Goal: Task Accomplishment & Management: Complete application form

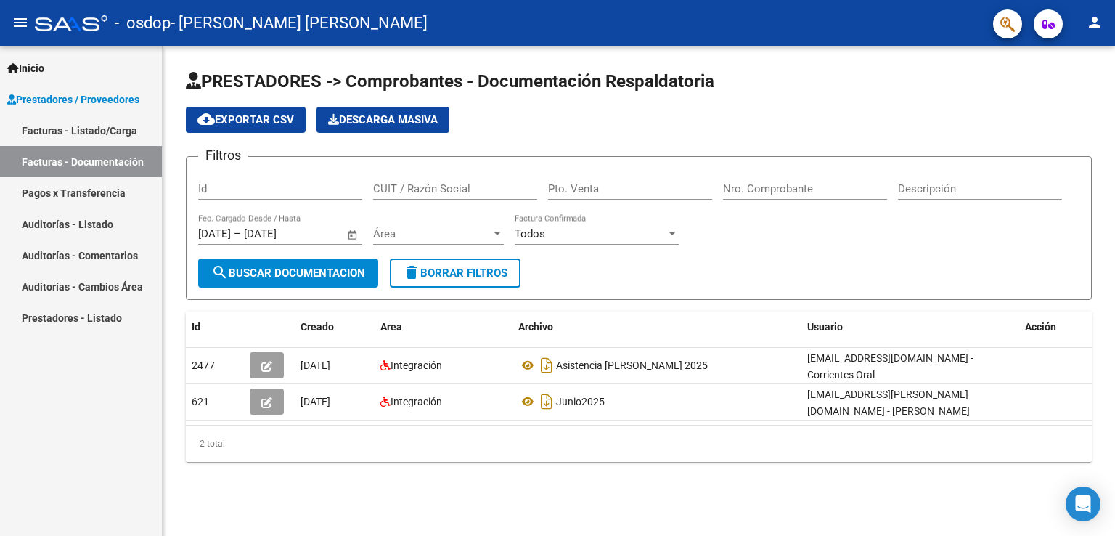
click at [81, 155] on link "Facturas - Documentación" at bounding box center [81, 161] width 162 height 31
click at [236, 181] on div "Id" at bounding box center [280, 183] width 164 height 31
click at [1094, 27] on mat-icon "person" at bounding box center [1094, 22] width 17 height 17
click at [1094, 27] on div at bounding box center [557, 268] width 1115 height 536
click at [90, 94] on span "Prestadores / Proveedores" at bounding box center [73, 99] width 132 height 16
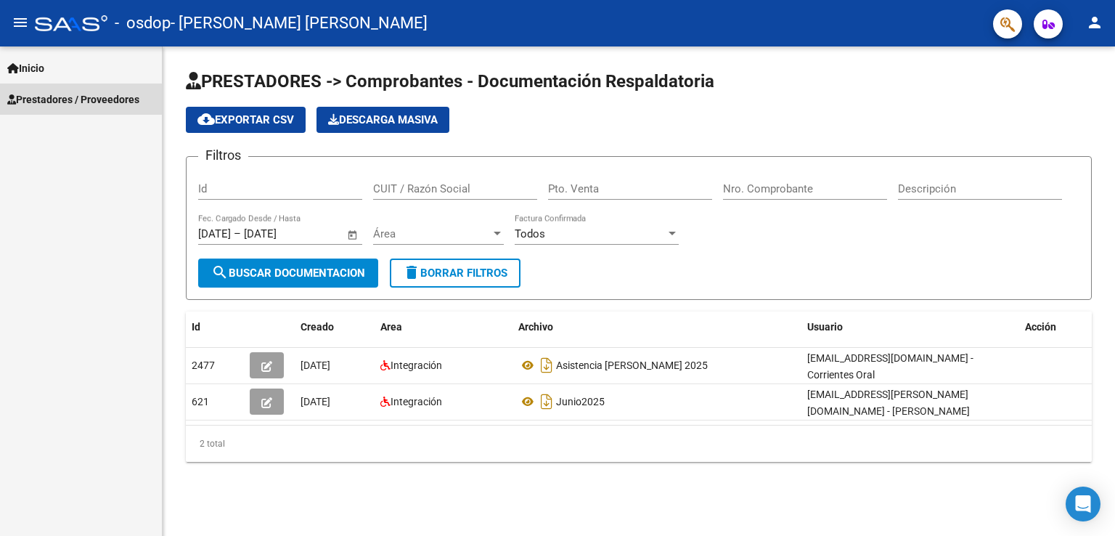
click at [116, 100] on span "Prestadores / Proveedores" at bounding box center [73, 99] width 132 height 16
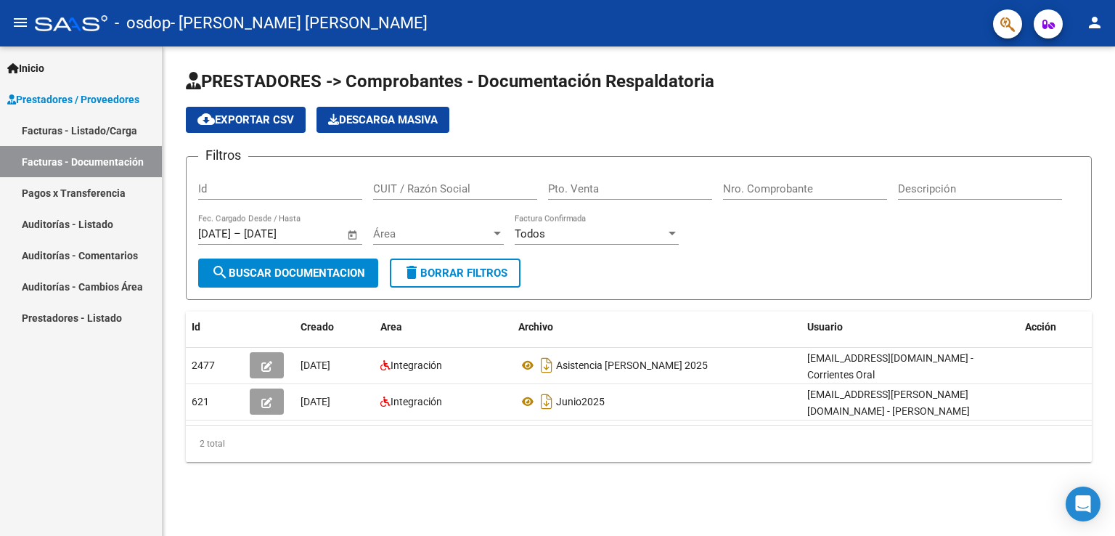
click at [98, 129] on link "Facturas - Listado/Carga" at bounding box center [81, 130] width 162 height 31
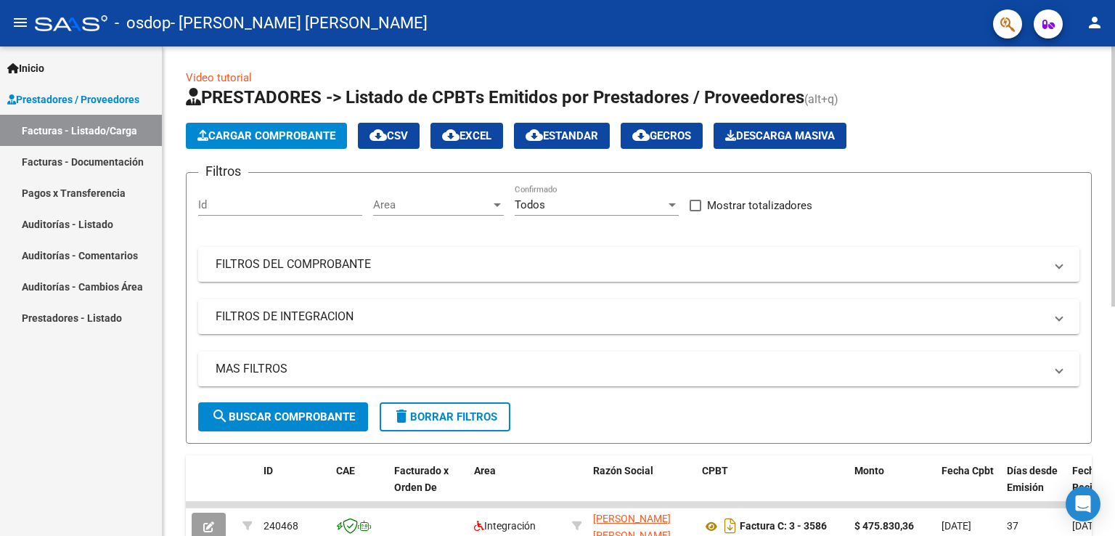
click at [297, 132] on span "Cargar Comprobante" at bounding box center [267, 135] width 138 height 13
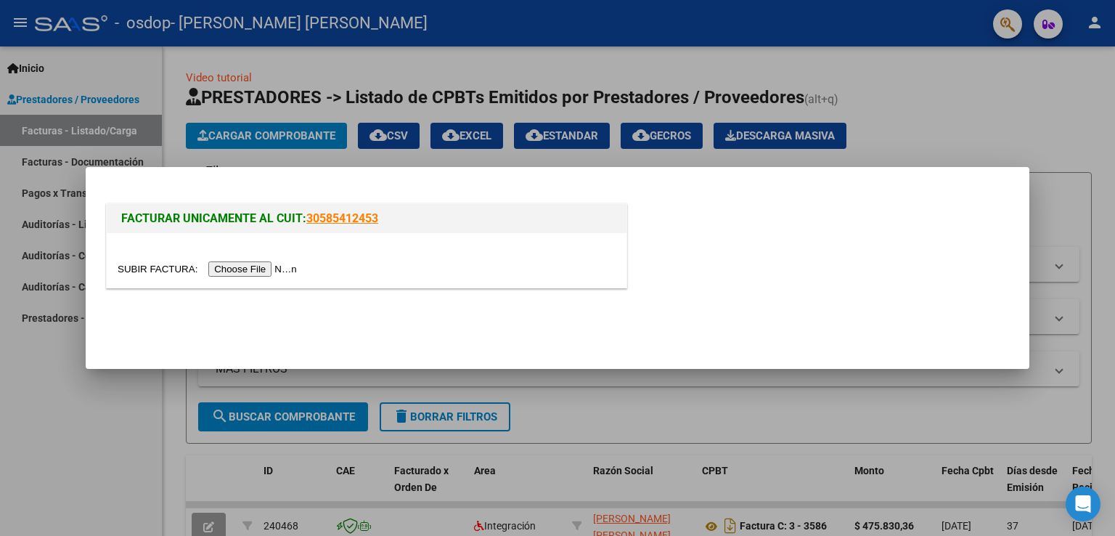
click at [277, 265] on input "file" at bounding box center [210, 268] width 184 height 15
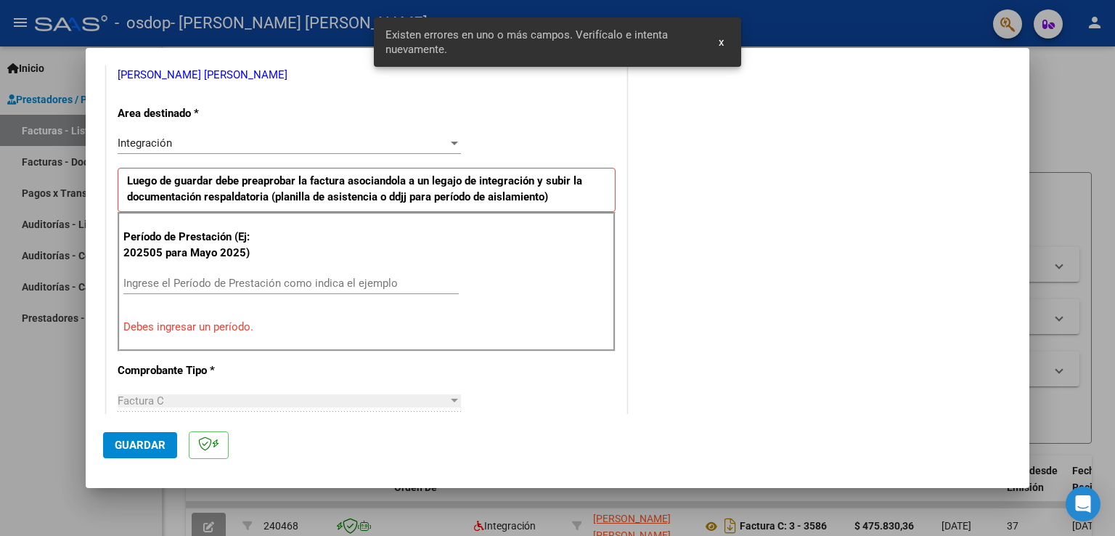
scroll to position [330, 0]
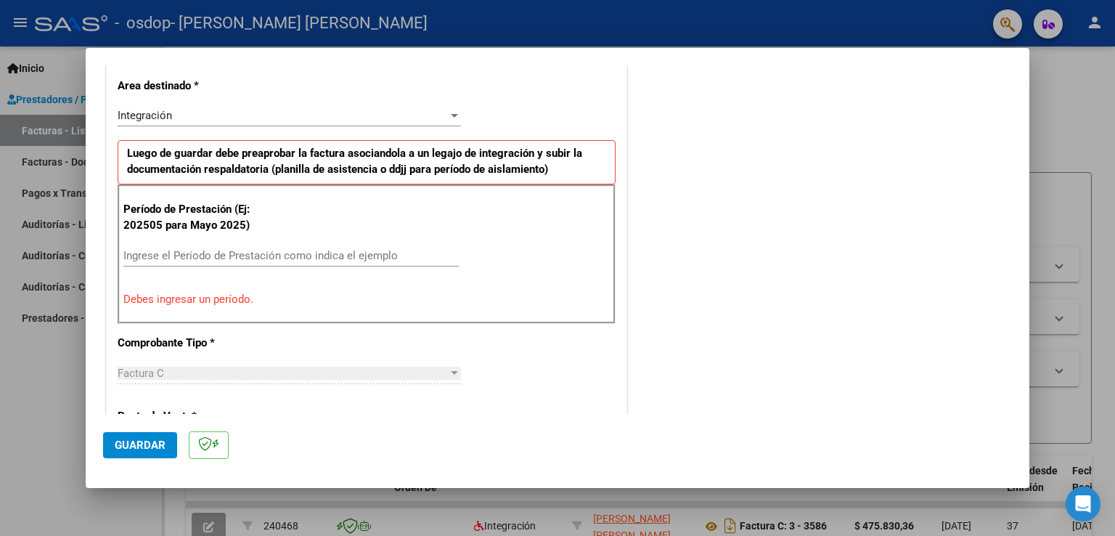
click at [156, 251] on input "Ingrese el Período de Prestación como indica el ejemplo" at bounding box center [290, 255] width 335 height 13
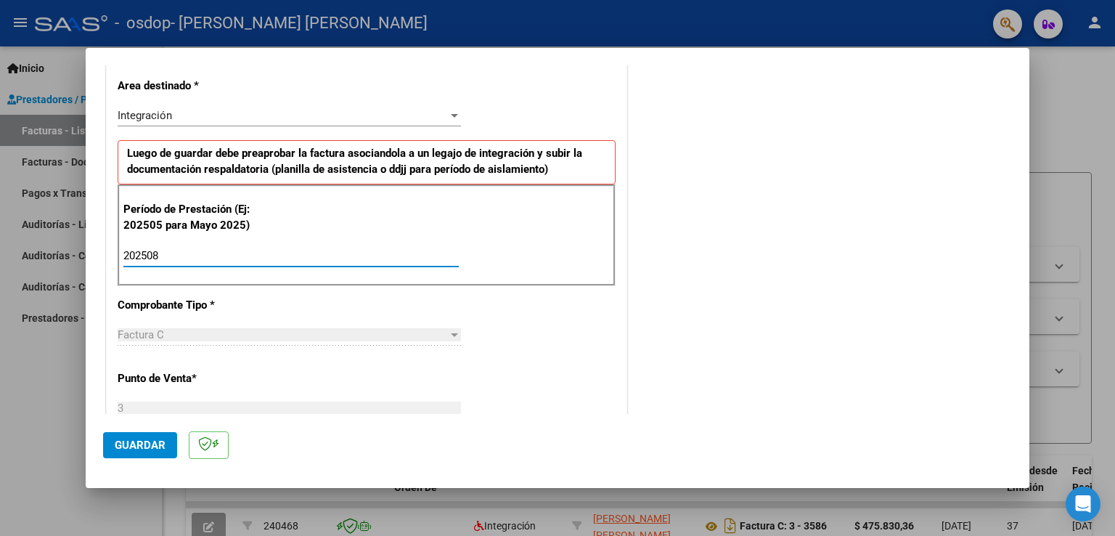
type input "202508"
click at [448, 335] on div at bounding box center [454, 335] width 13 height 12
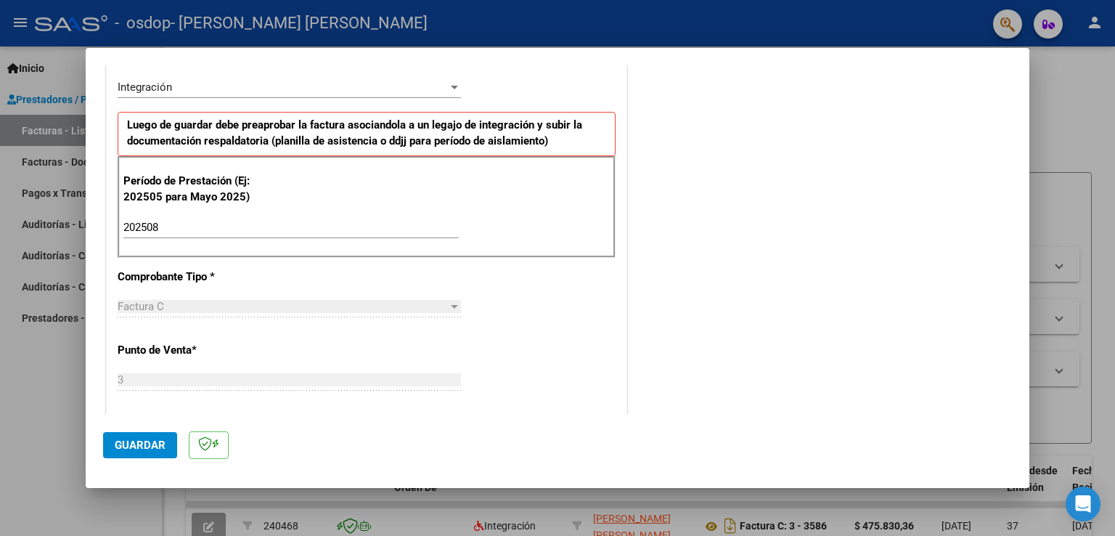
scroll to position [403, 0]
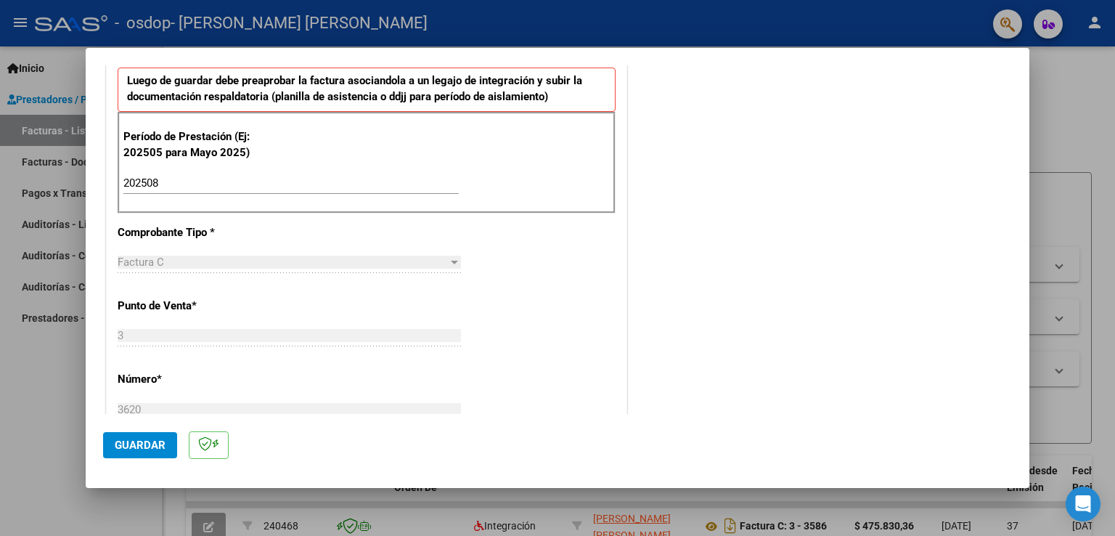
click at [157, 263] on span "Factura C" at bounding box center [141, 262] width 46 height 13
click at [157, 261] on span "Factura C" at bounding box center [141, 262] width 46 height 13
click at [172, 261] on div "Factura C" at bounding box center [283, 262] width 330 height 13
click at [150, 448] on span "Guardar" at bounding box center [140, 445] width 51 height 13
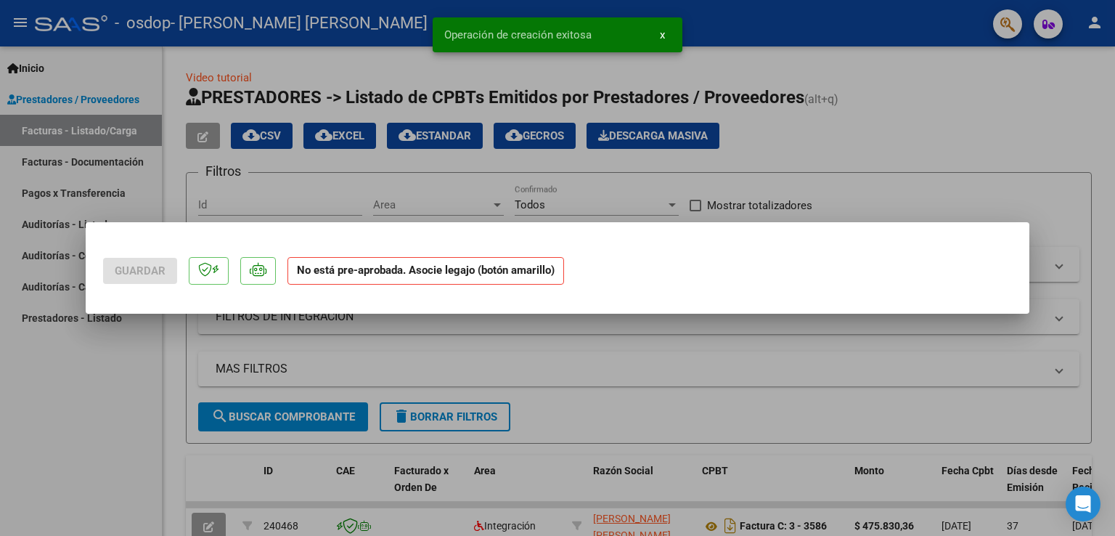
scroll to position [0, 0]
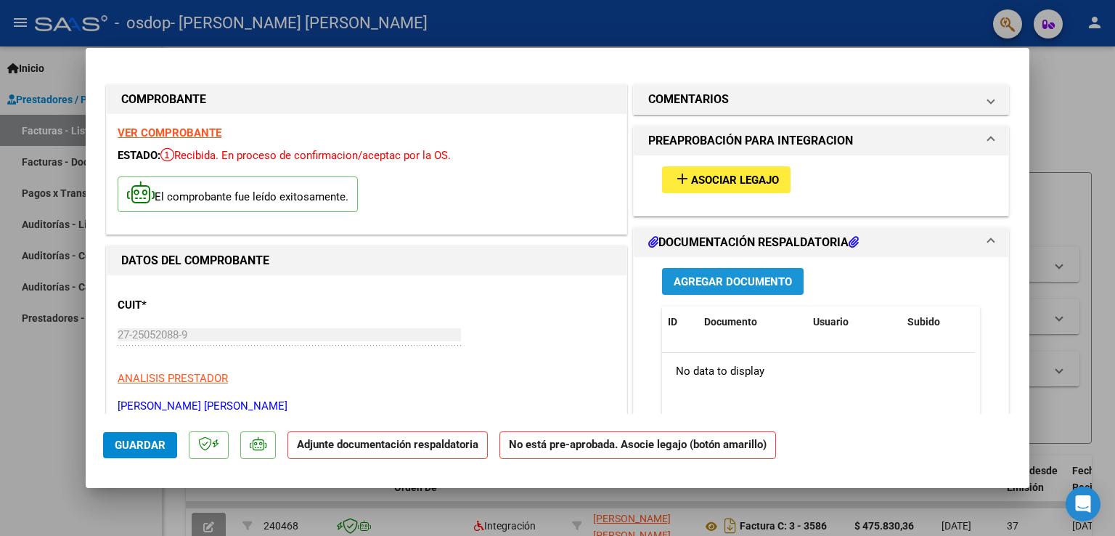
click at [704, 278] on span "Agregar Documento" at bounding box center [733, 281] width 118 height 13
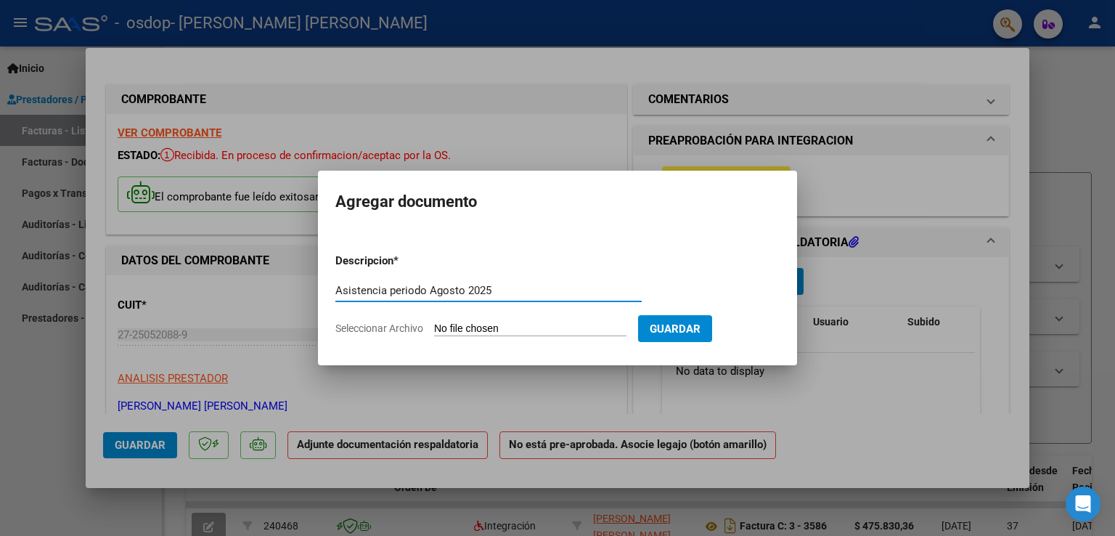
type input "Asistencia periodo Agosto 2025"
click at [491, 328] on input "Seleccionar Archivo" at bounding box center [530, 329] width 192 height 14
type input "C:\fakepath\[PERSON_NAME] VALARELLO [PERSON_NAME].pdf"
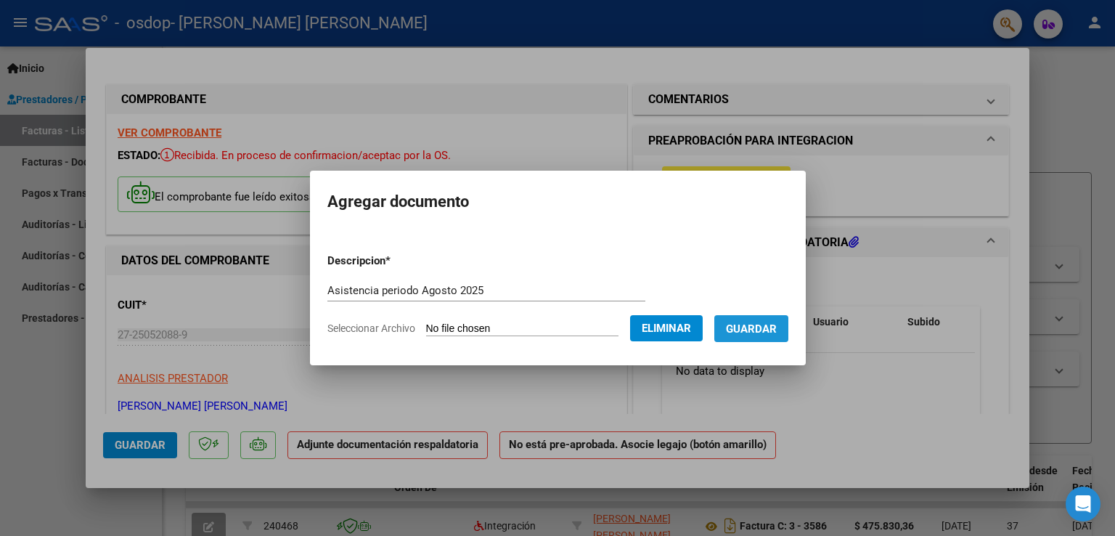
click at [772, 329] on span "Guardar" at bounding box center [751, 328] width 51 height 13
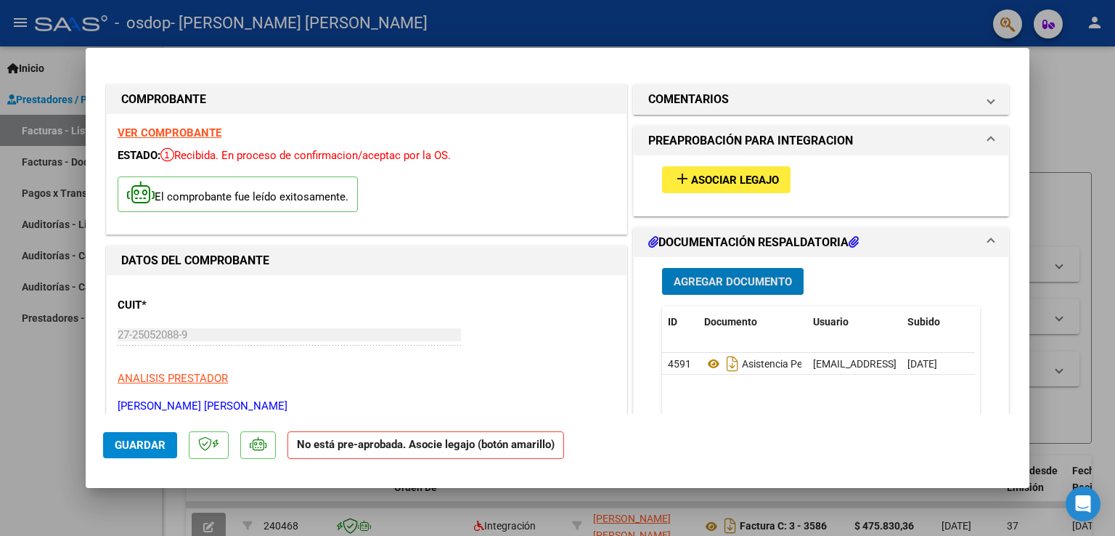
click at [752, 183] on span "Asociar Legajo" at bounding box center [735, 180] width 88 height 13
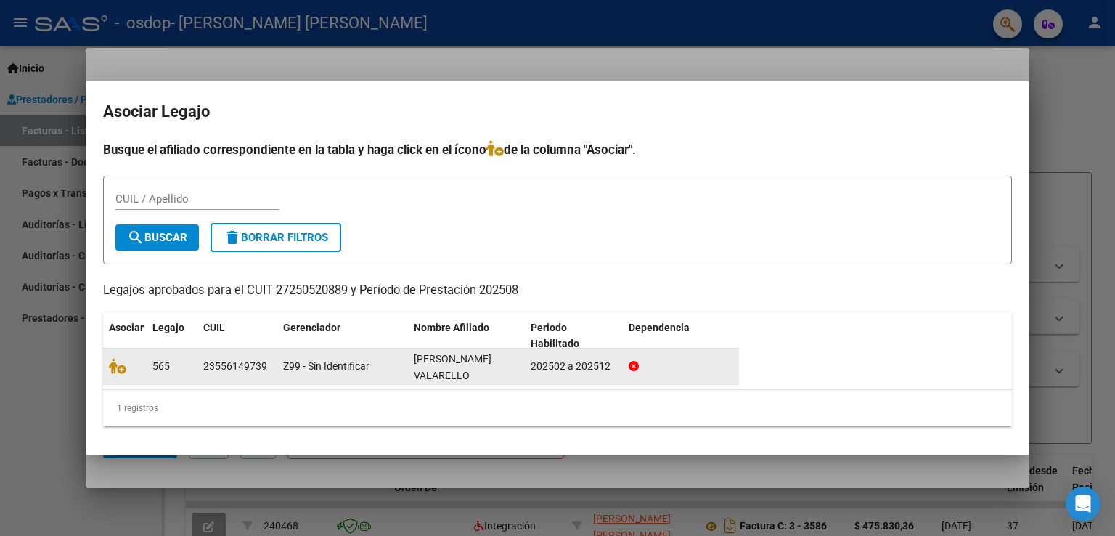
click at [245, 367] on div "23556149739" at bounding box center [235, 366] width 64 height 17
click at [113, 365] on icon at bounding box center [117, 366] width 17 height 16
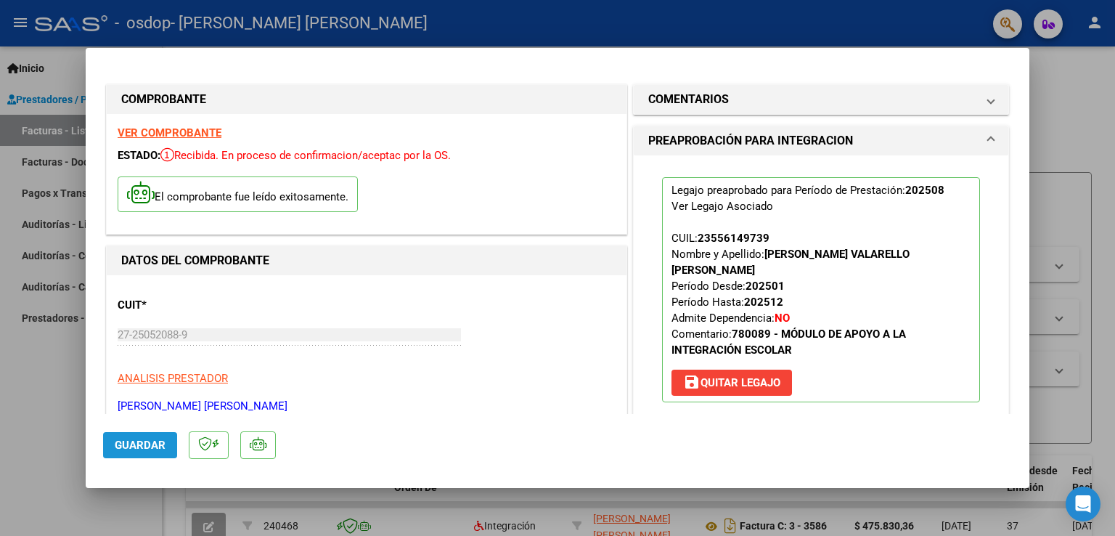
click at [163, 452] on button "Guardar" at bounding box center [140, 445] width 74 height 26
click at [131, 444] on span "Guardar" at bounding box center [140, 445] width 51 height 13
click at [1087, 354] on div at bounding box center [557, 268] width 1115 height 536
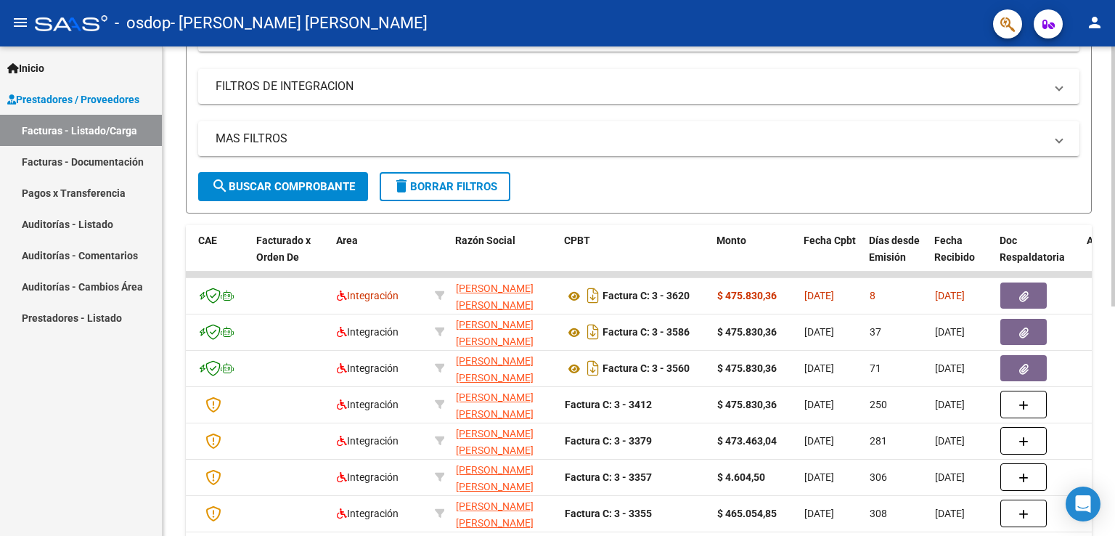
scroll to position [215, 0]
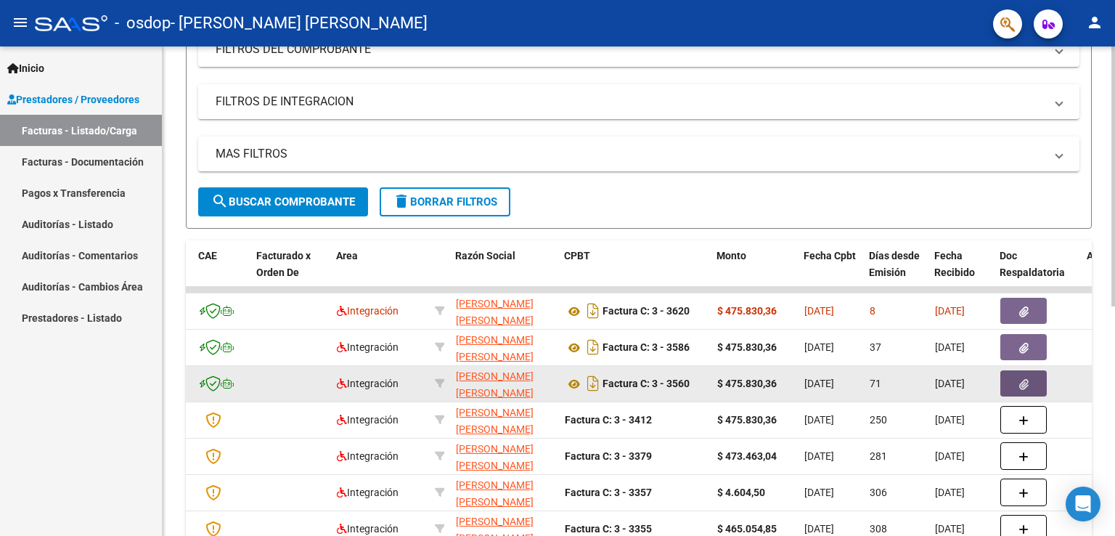
click at [1023, 377] on span "button" at bounding box center [1024, 383] width 9 height 13
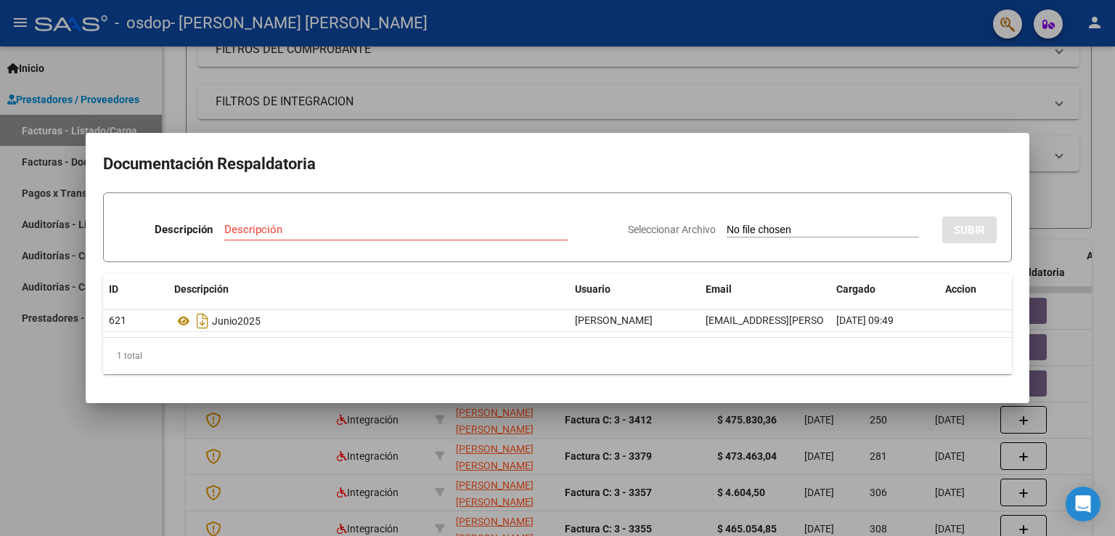
click at [1106, 349] on div at bounding box center [557, 268] width 1115 height 536
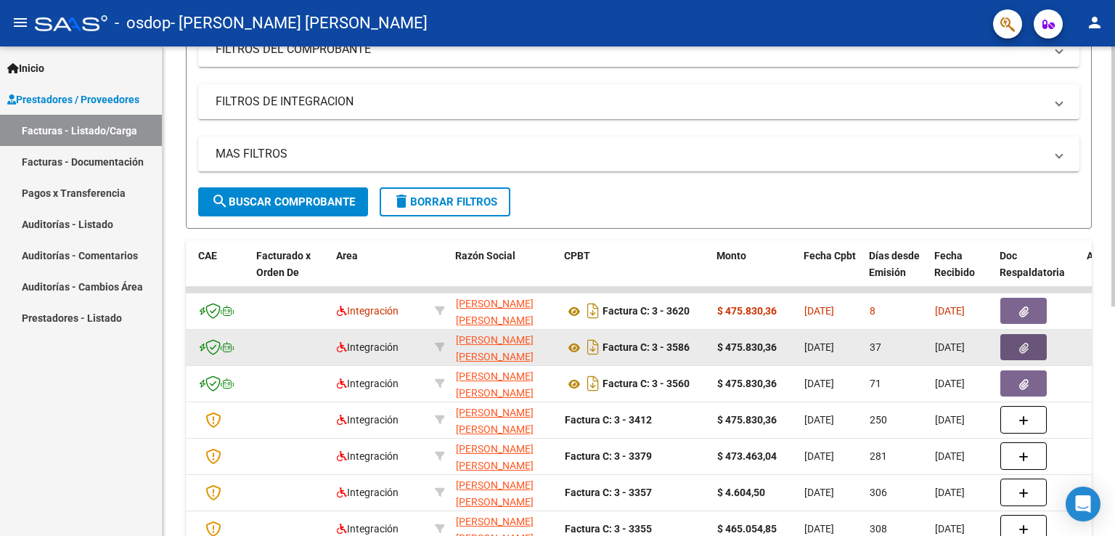
click at [1027, 346] on icon "button" at bounding box center [1024, 348] width 9 height 11
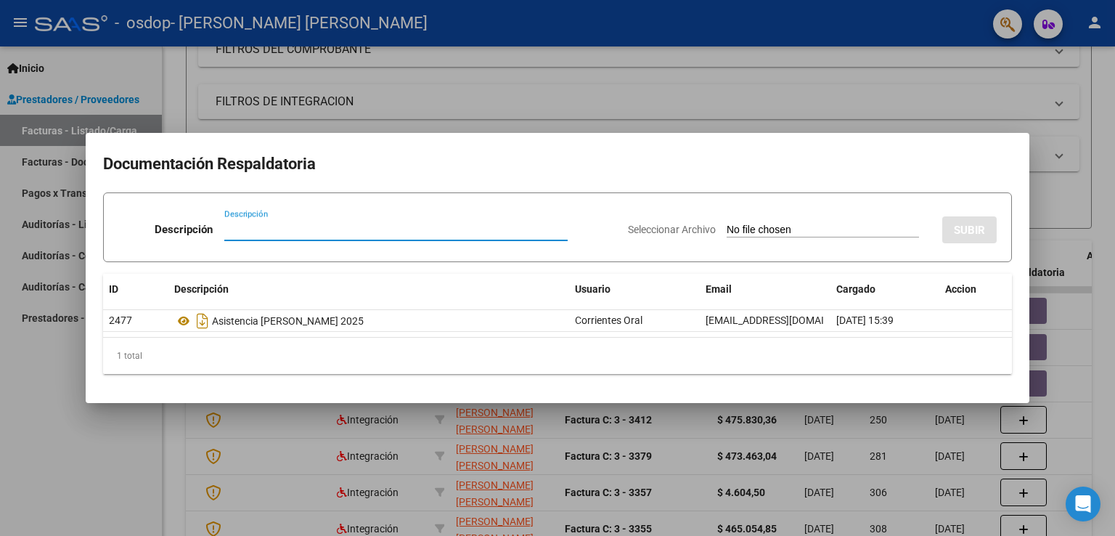
click at [1087, 323] on div at bounding box center [557, 268] width 1115 height 536
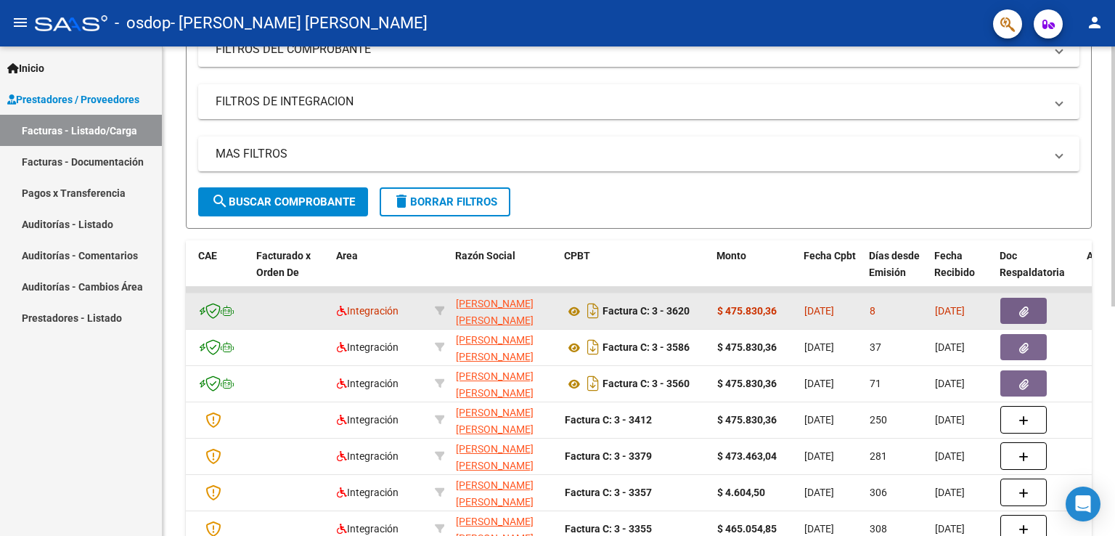
click at [1036, 312] on button "button" at bounding box center [1024, 311] width 46 height 26
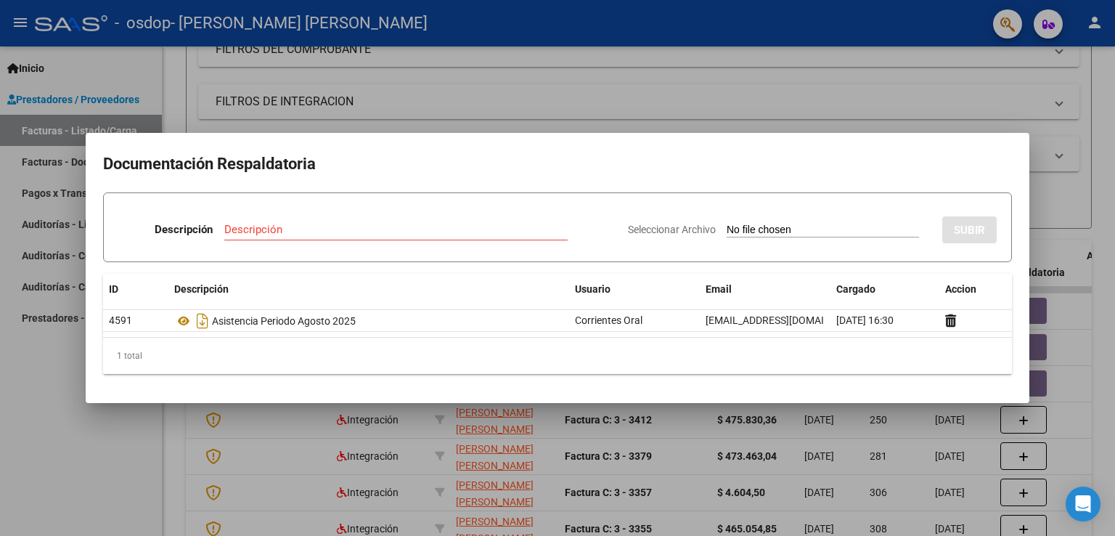
click at [1070, 338] on div at bounding box center [557, 268] width 1115 height 536
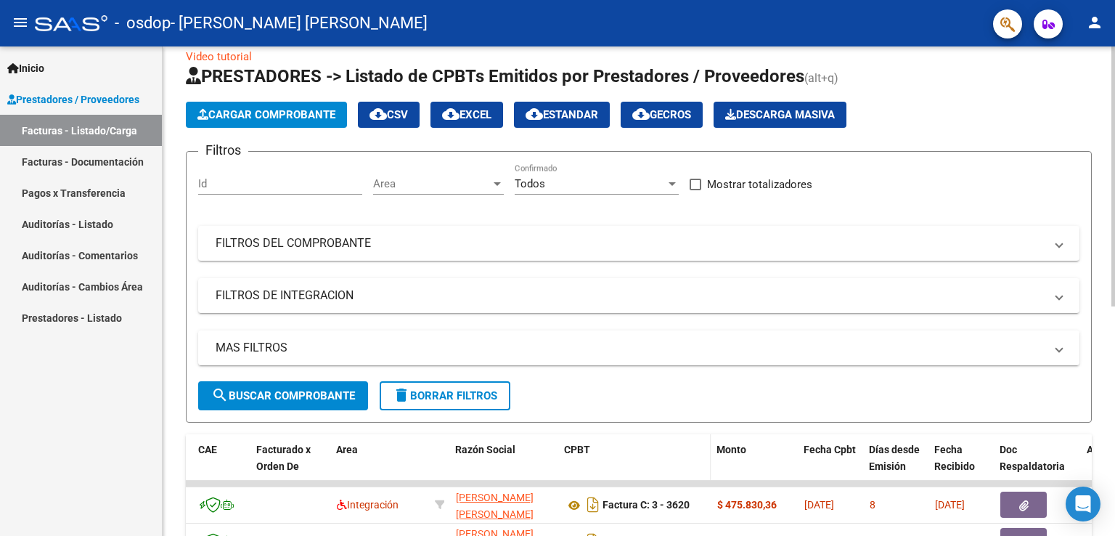
scroll to position [0, 0]
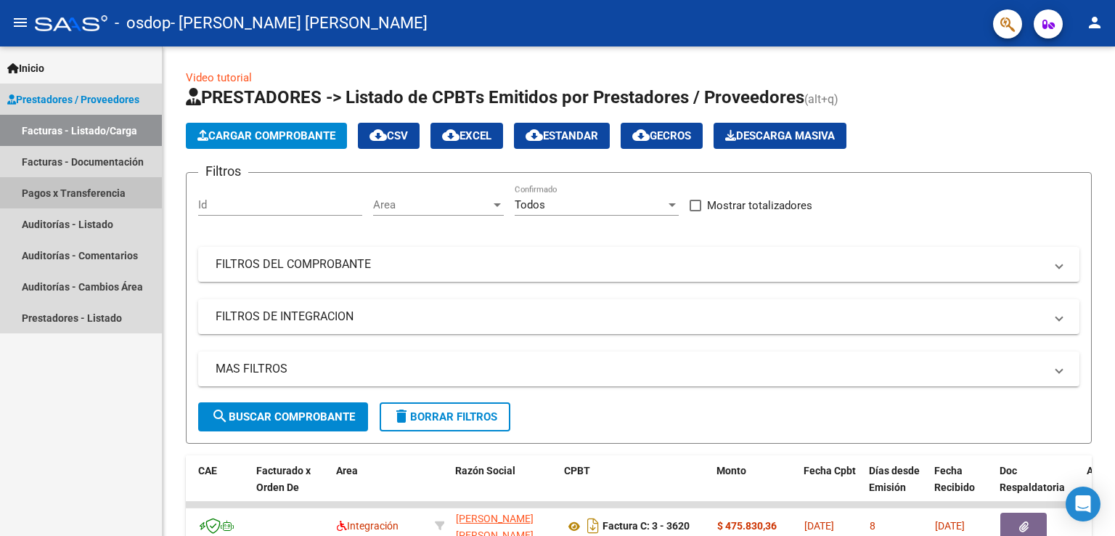
click at [84, 187] on link "Pagos x Transferencia" at bounding box center [81, 192] width 162 height 31
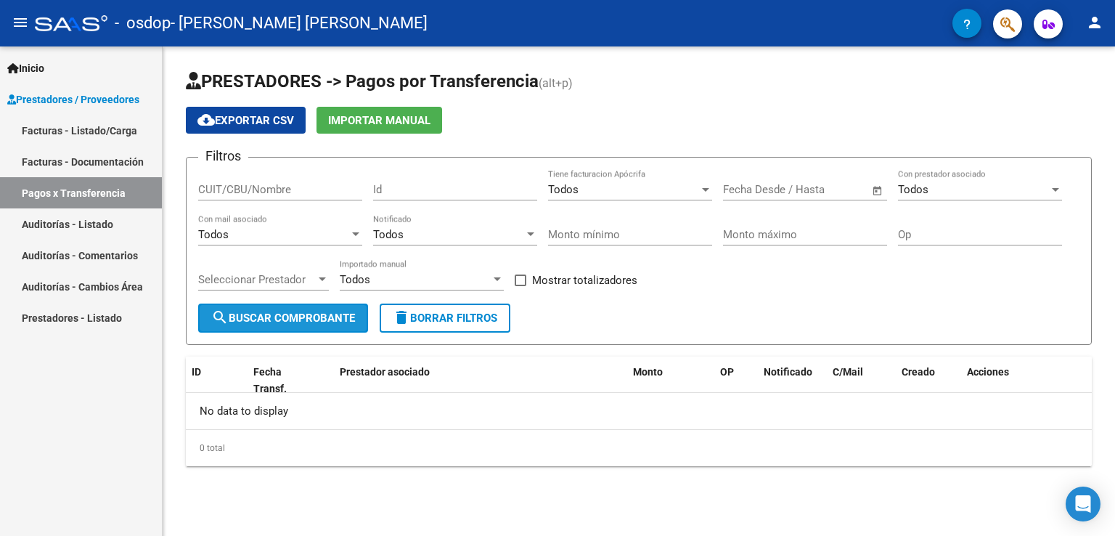
click at [288, 325] on button "search Buscar Comprobante" at bounding box center [283, 318] width 170 height 29
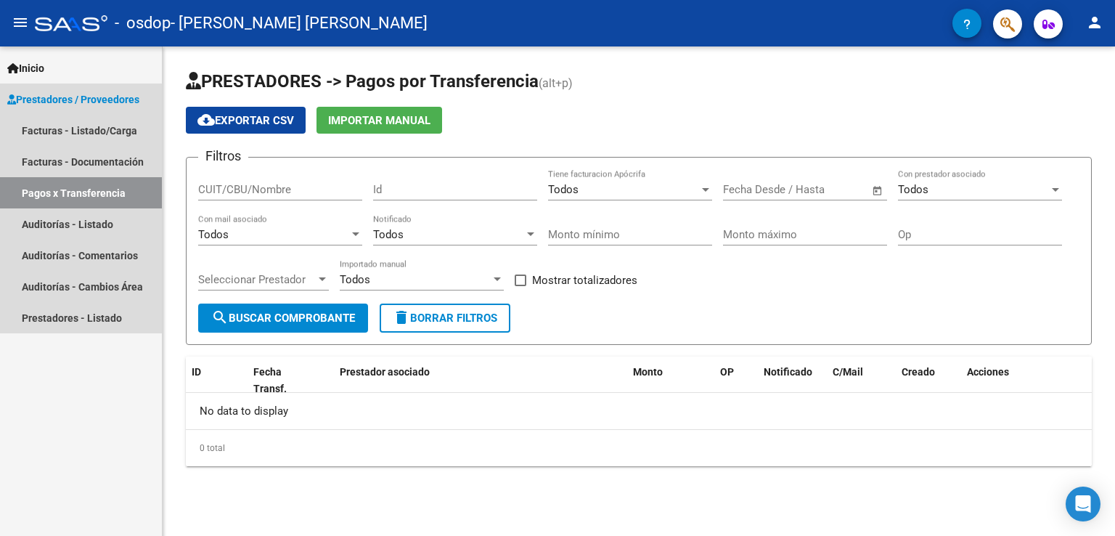
click at [90, 200] on link "Pagos x Transferencia" at bounding box center [81, 192] width 162 height 31
